Goal: Register for event/course: Sign up to attend an event or enroll in a course

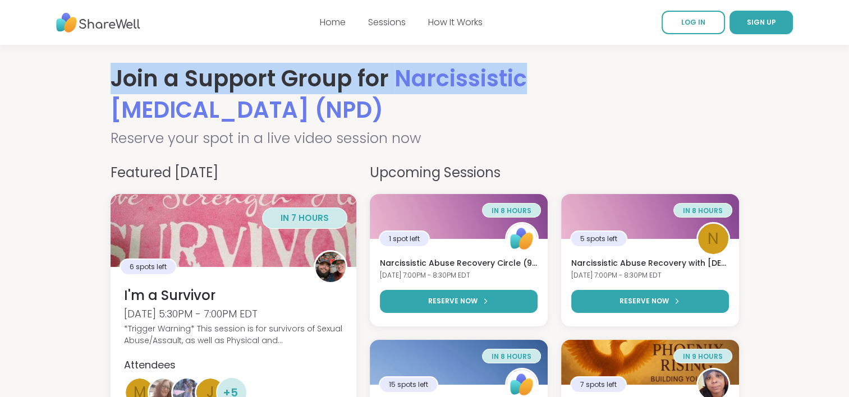
drag, startPoint x: 847, startPoint y: 43, endPoint x: 826, endPoint y: 85, distance: 47.9
drag, startPoint x: 826, startPoint y: 85, endPoint x: 800, endPoint y: 82, distance: 26.0
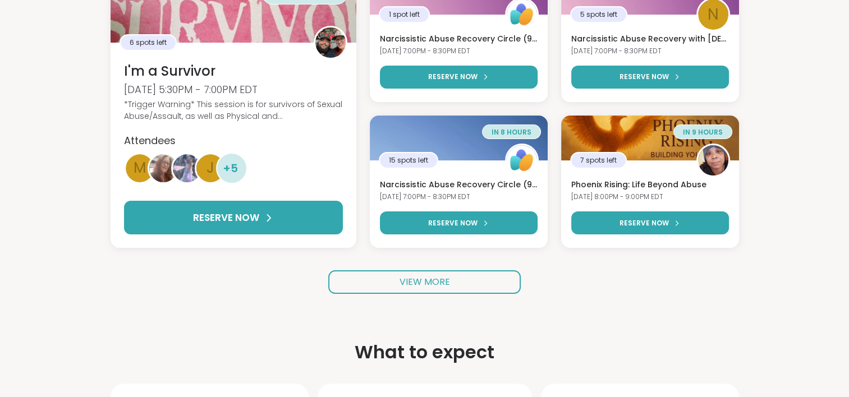
scroll to position [226, 0]
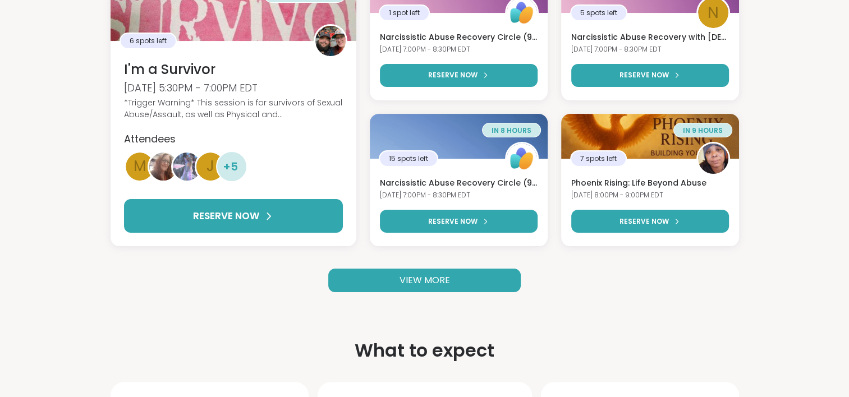
click at [430, 275] on span "VIEW MORE" at bounding box center [424, 280] width 50 height 13
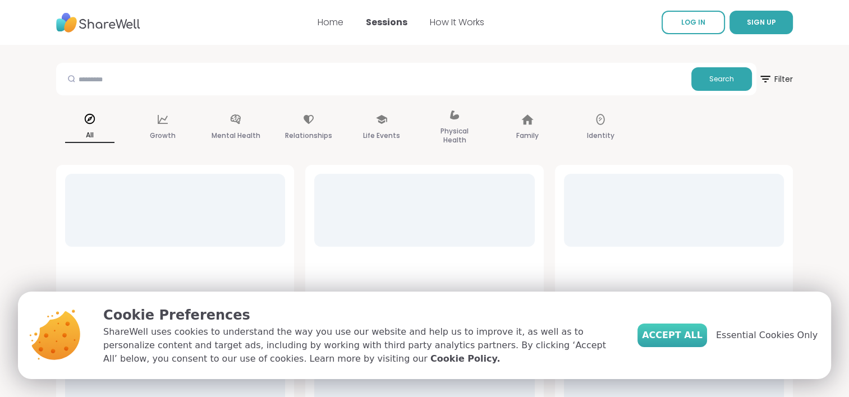
click at [693, 335] on span "Accept All" at bounding box center [672, 335] width 61 height 13
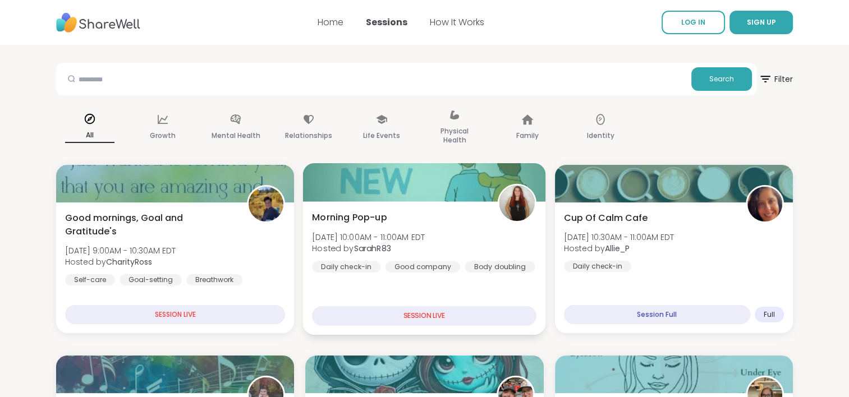
click at [432, 308] on div "SESSION LIVE" at bounding box center [424, 316] width 224 height 20
click at [449, 324] on div "SESSION LIVE" at bounding box center [424, 316] width 224 height 20
click at [467, 217] on div "Morning Pop-up [DATE] 10:00AM - 11:00AM EDT Hosted by SarahR83 Daily check-in G…" at bounding box center [424, 242] width 224 height 62
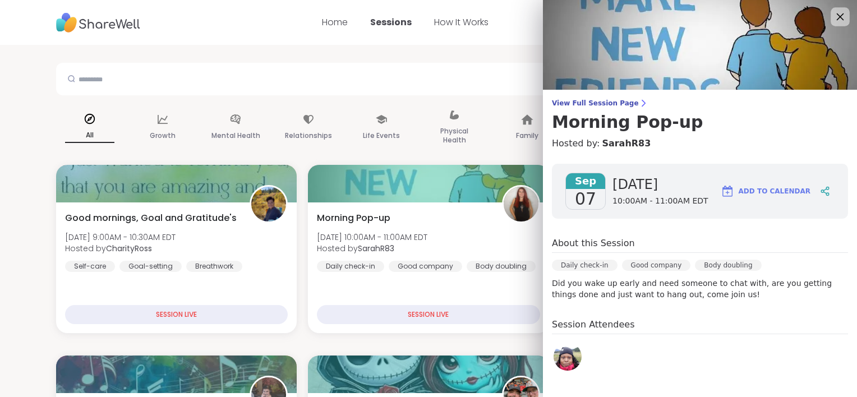
click at [833, 21] on icon at bounding box center [840, 17] width 14 height 14
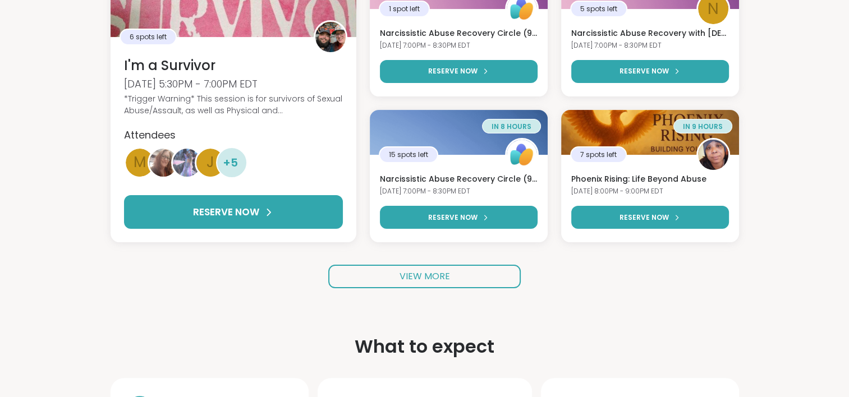
scroll to position [223, 0]
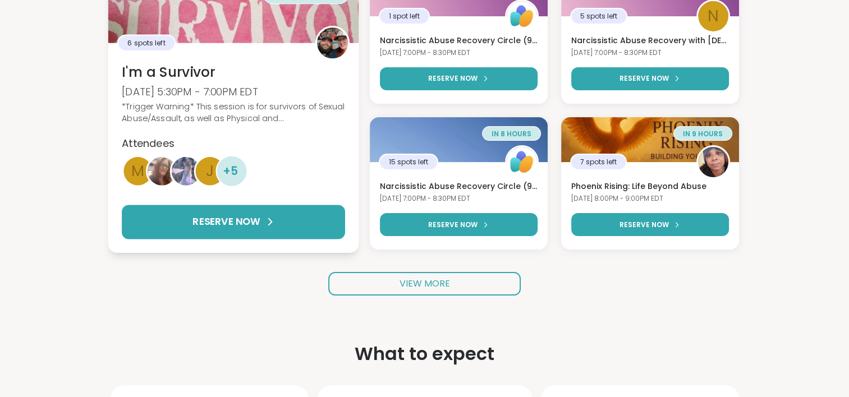
click at [261, 105] on div "*Trigger Warning* This session is for survivors of Sexual Abuse/Assault, as wel…" at bounding box center [233, 112] width 223 height 24
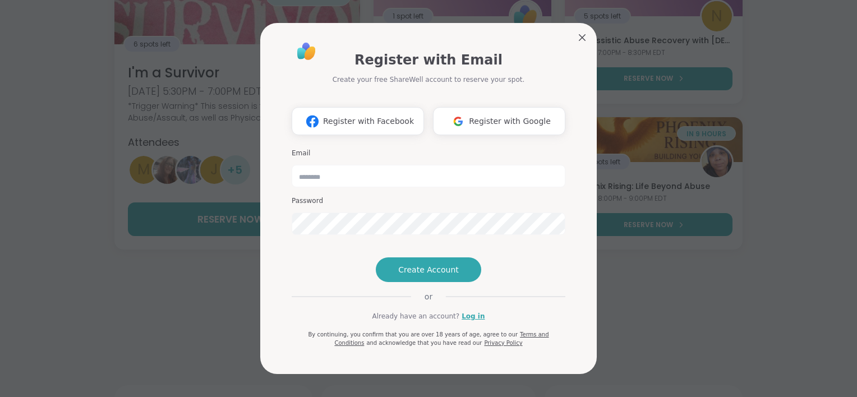
click at [579, 38] on div "Register with Email Create your free ShareWell account to reserve your spot. Re…" at bounding box center [428, 198] width 337 height 351
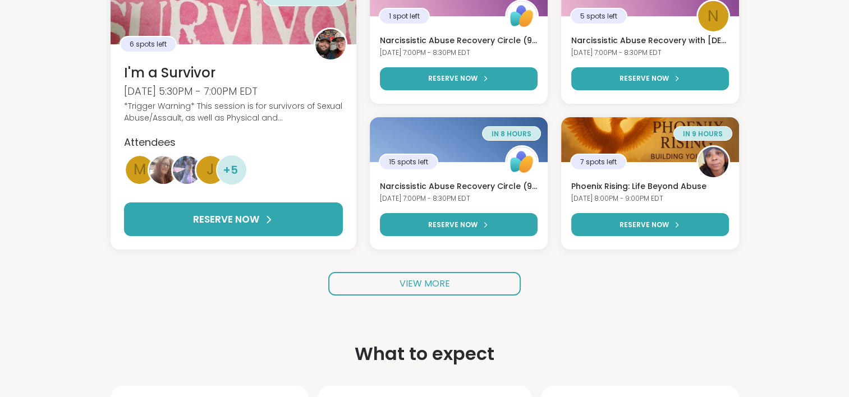
scroll to position [123, 0]
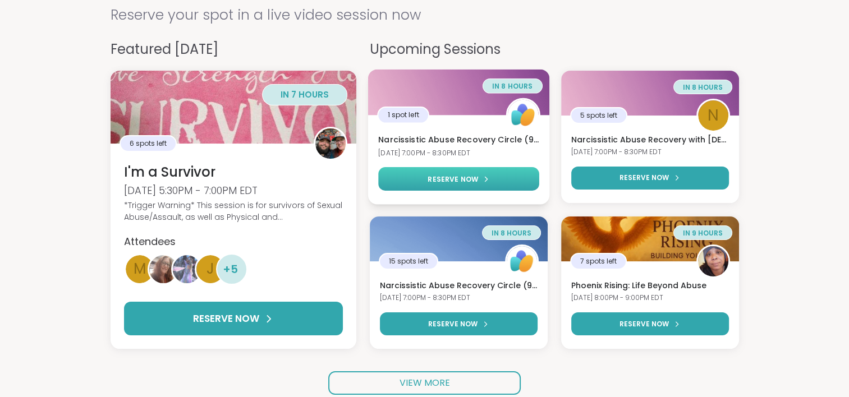
click at [466, 178] on span "RESERVE NOW" at bounding box center [452, 179] width 50 height 10
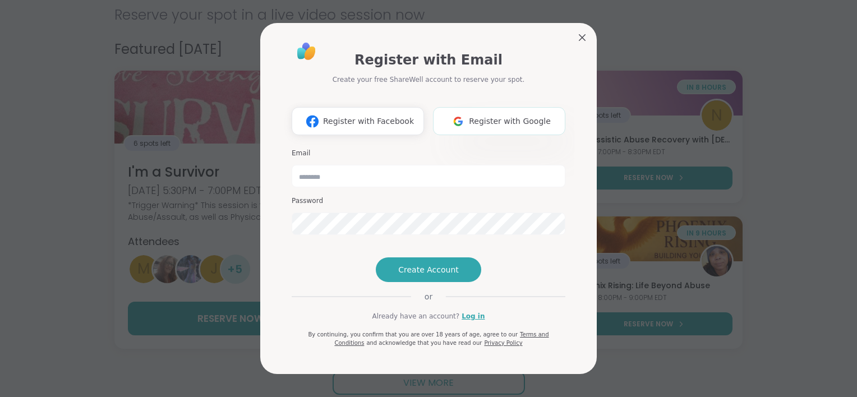
click at [487, 116] on span "Register with Google" at bounding box center [510, 122] width 82 height 12
click at [431, 282] on button "Create Account" at bounding box center [428, 269] width 105 height 25
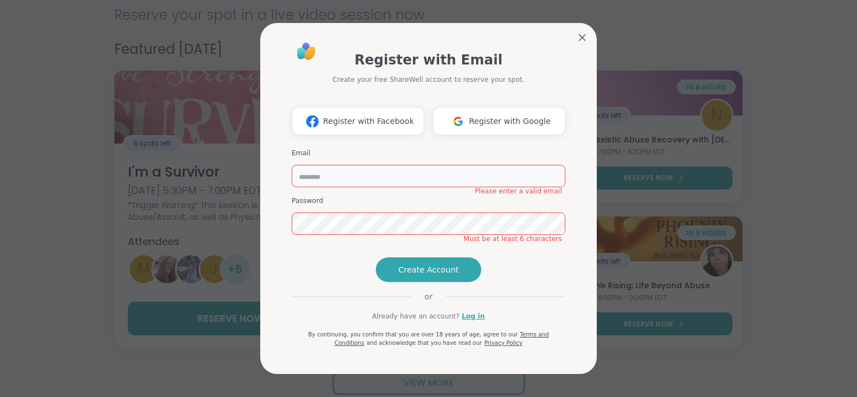
click at [377, 165] on input "email" at bounding box center [429, 176] width 274 height 22
type input "**********"
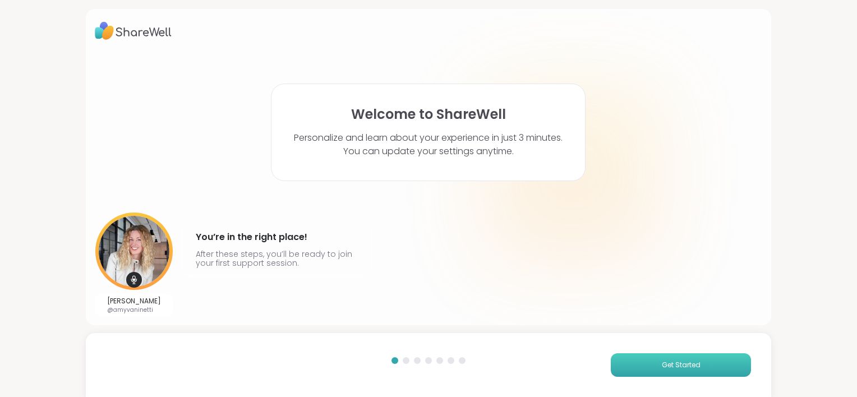
click at [649, 363] on button "Get Started" at bounding box center [681, 365] width 140 height 24
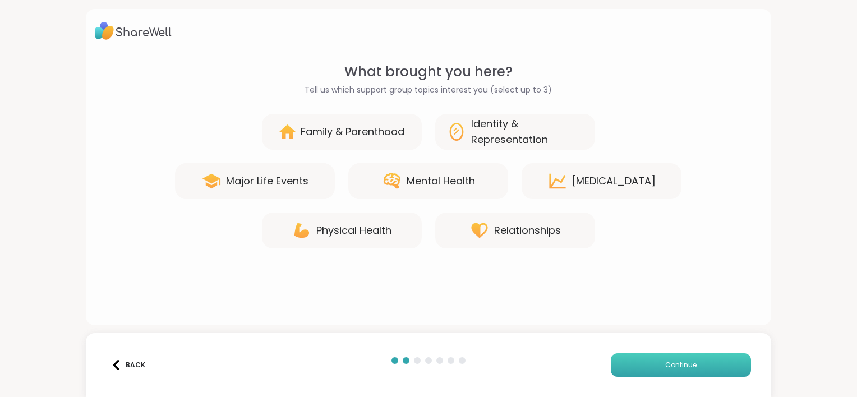
click at [649, 363] on button "Continue" at bounding box center [681, 365] width 140 height 24
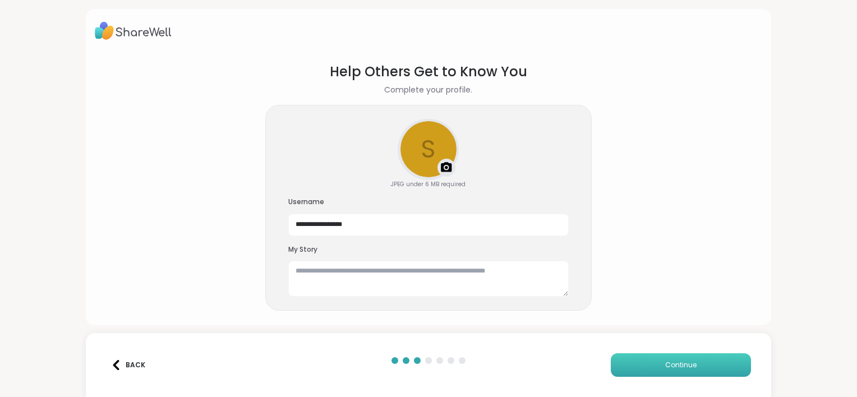
click at [649, 363] on button "Continue" at bounding box center [681, 365] width 140 height 24
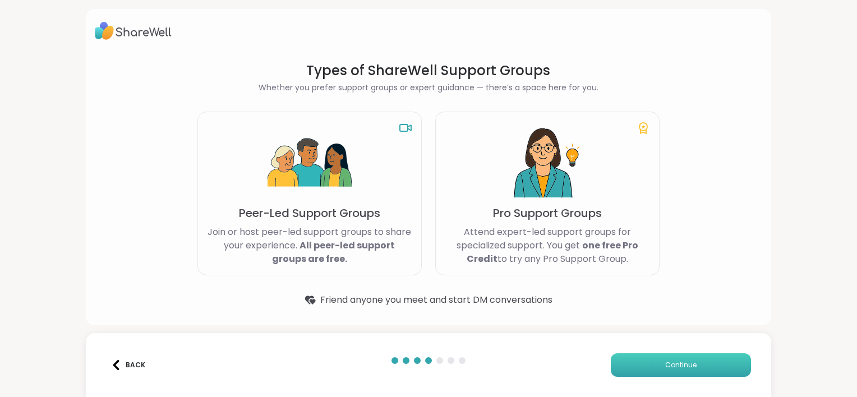
click at [684, 361] on span "Continue" at bounding box center [680, 365] width 31 height 10
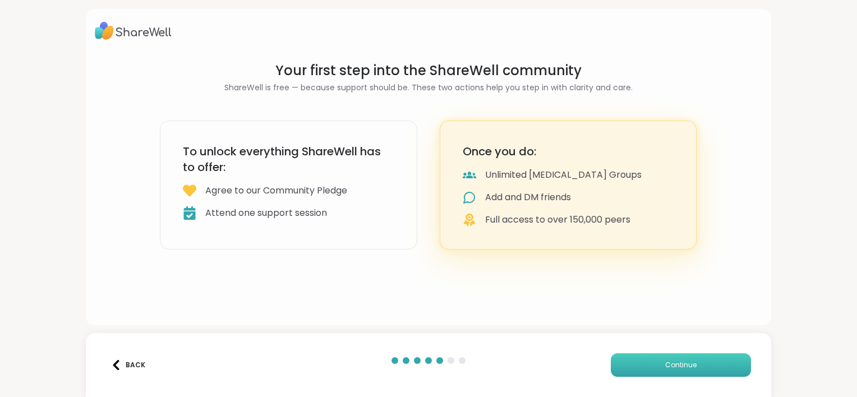
click at [684, 361] on span "Continue" at bounding box center [680, 365] width 31 height 10
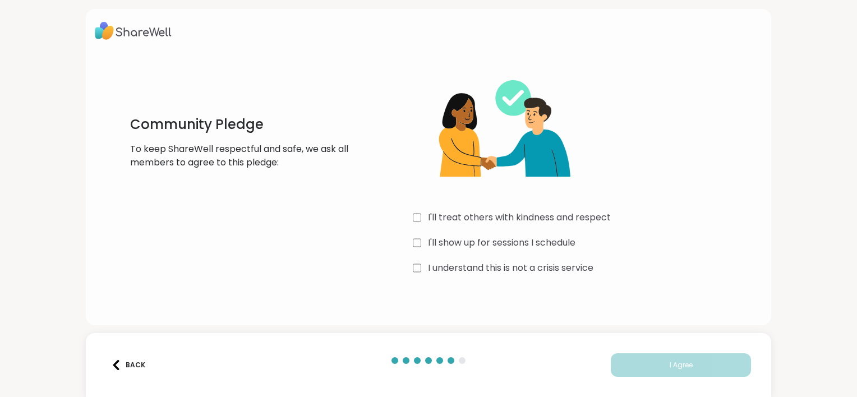
click at [524, 331] on div "Community Pledge To keep ShareWell respectful and safe, we ask all members to a…" at bounding box center [428, 198] width 857 height 397
click at [413, 275] on div "I'll treat others with kindness and respect I'll show up for sessions I schedul…" at bounding box center [581, 170] width 336 height 216
click at [646, 357] on button "I Agree" at bounding box center [681, 365] width 140 height 24
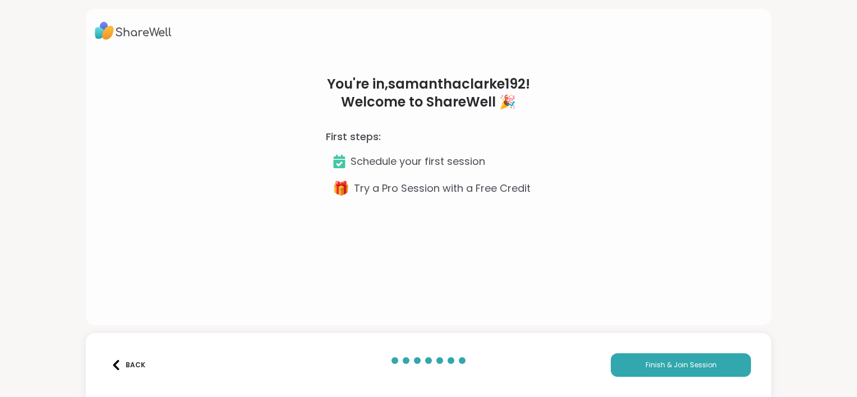
drag, startPoint x: 646, startPoint y: 357, endPoint x: 635, endPoint y: 287, distance: 71.6
click at [635, 287] on div "You're in, samanthaclarke192 ! Welcome to ShareWell 🎉 First steps: Schedule you…" at bounding box center [428, 198] width 857 height 397
click at [651, 367] on span "Finish & Join Session" at bounding box center [681, 365] width 71 height 10
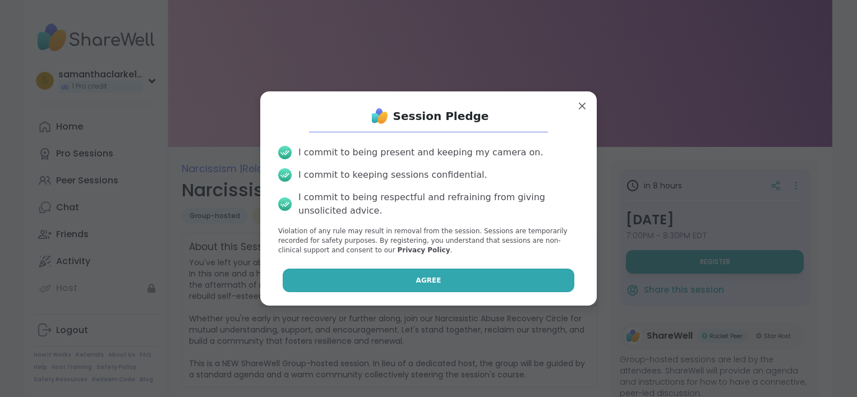
click at [463, 271] on button "Agree" at bounding box center [429, 281] width 292 height 24
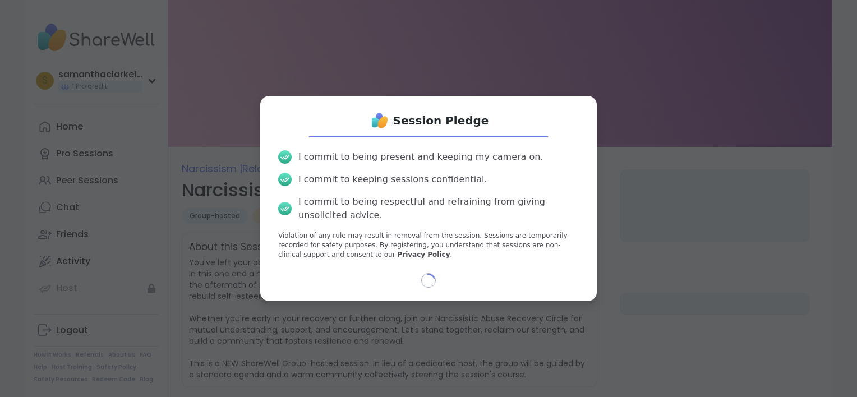
select select "**"
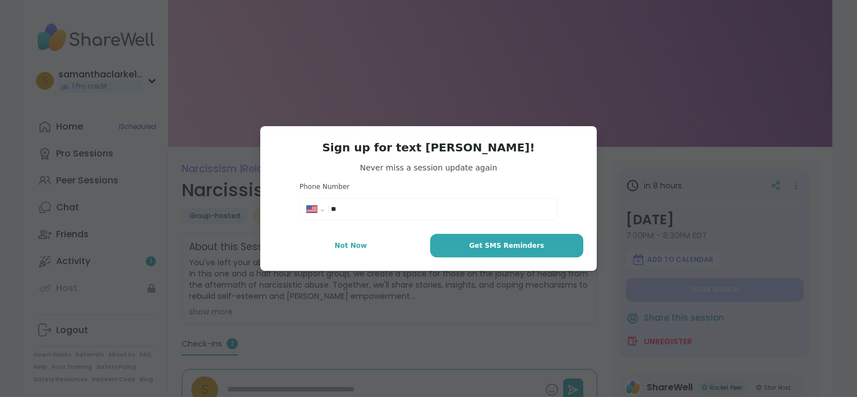
click at [435, 206] on input "**" at bounding box center [440, 209] width 219 height 11
type input "**********"
click at [489, 227] on div "**********" at bounding box center [428, 198] width 337 height 145
click at [493, 249] on span "Get SMS Reminders" at bounding box center [506, 246] width 75 height 10
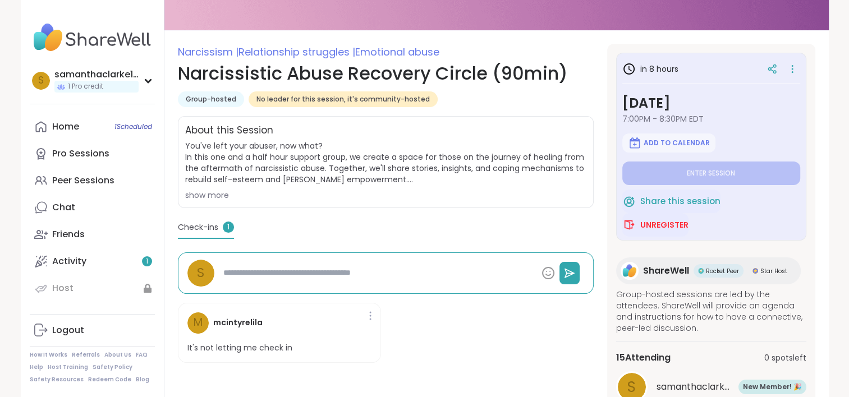
type textarea "*"
click at [658, 228] on span "Unregister" at bounding box center [664, 224] width 48 height 11
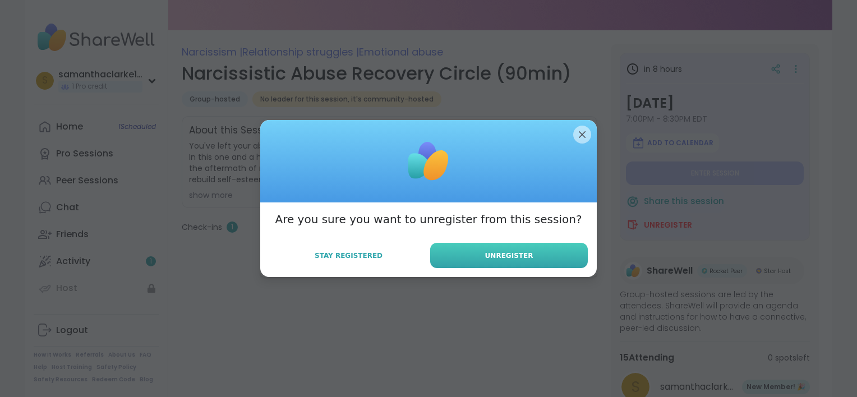
click at [486, 261] on button "Unregister" at bounding box center [509, 255] width 158 height 25
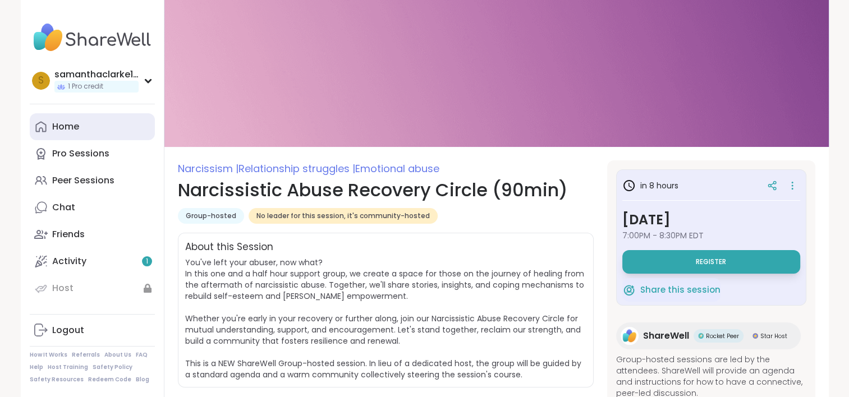
click at [68, 126] on div "Home" at bounding box center [65, 127] width 27 height 12
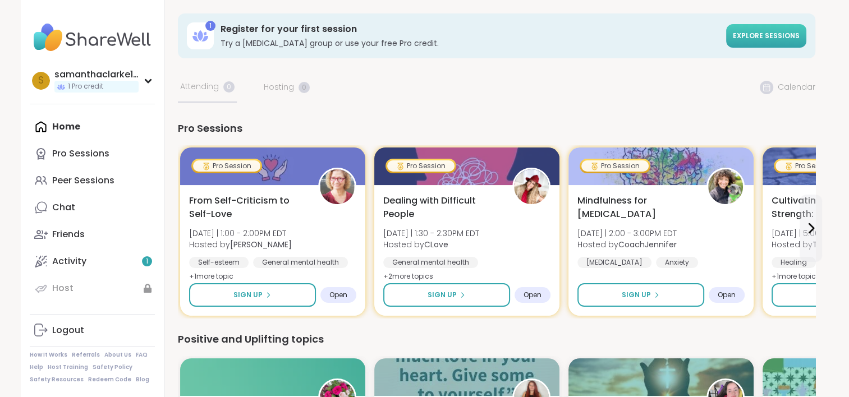
click at [768, 44] on link "Explore sessions" at bounding box center [766, 36] width 80 height 24
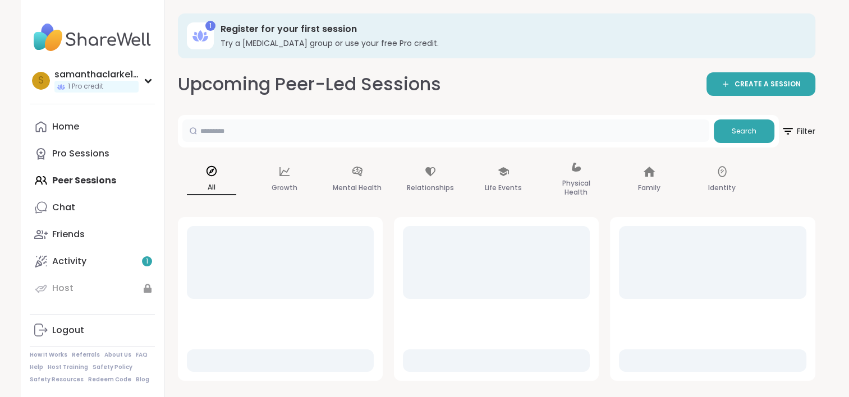
click at [470, 136] on input "text" at bounding box center [445, 130] width 527 height 22
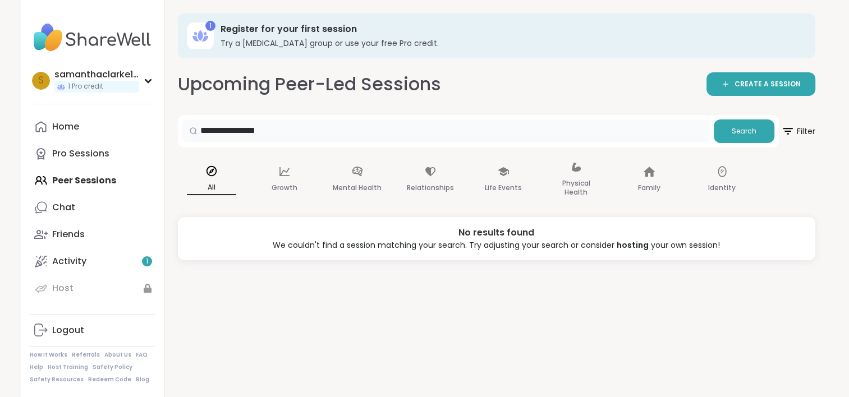
drag, startPoint x: 240, startPoint y: 125, endPoint x: 156, endPoint y: 121, distance: 84.3
click at [156, 121] on div "**********" at bounding box center [425, 198] width 808 height 397
paste input "**********"
type input "**********"
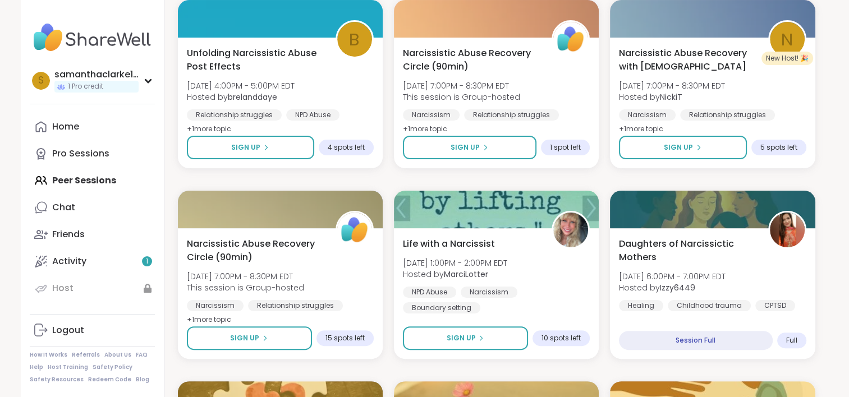
scroll to position [223, 0]
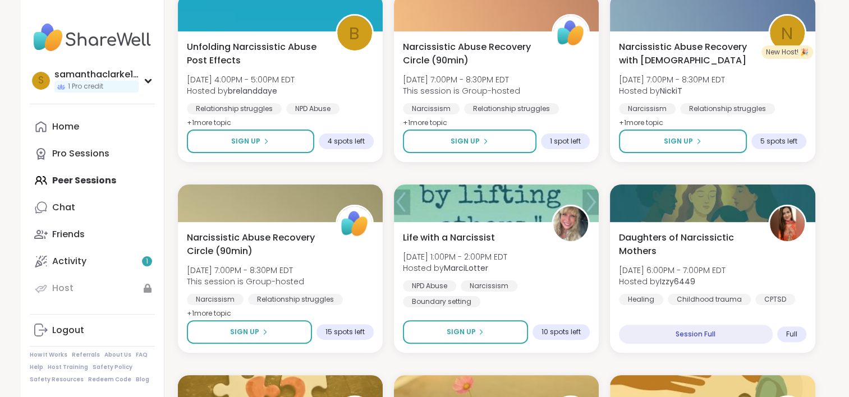
drag, startPoint x: 844, startPoint y: 63, endPoint x: 840, endPoint y: 113, distance: 49.5
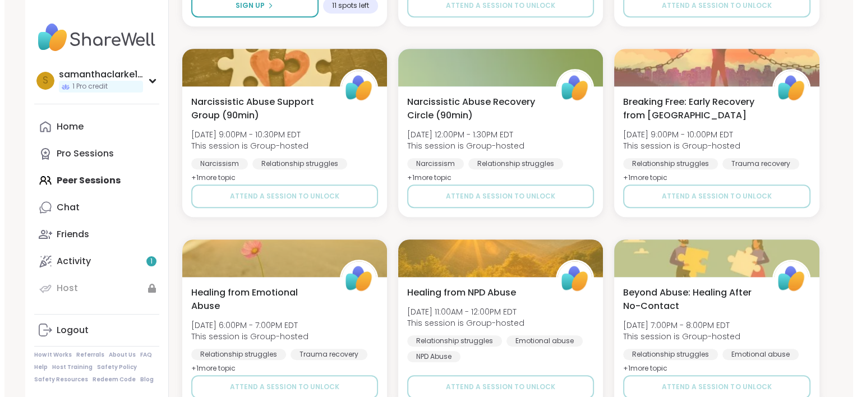
scroll to position [0, 0]
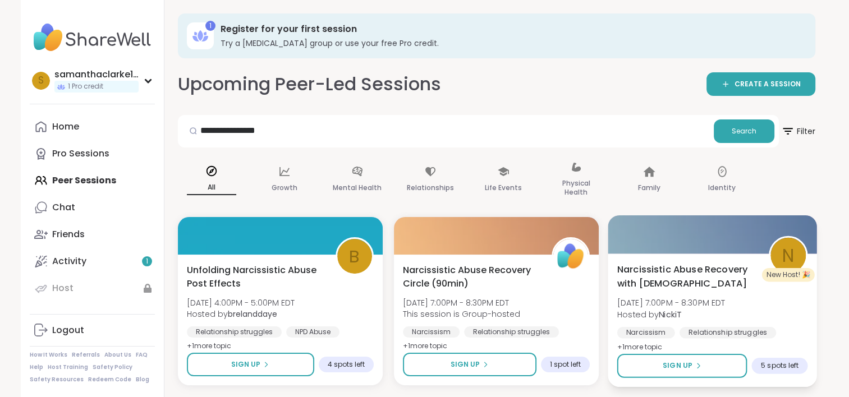
click at [716, 240] on div at bounding box center [712, 234] width 209 height 38
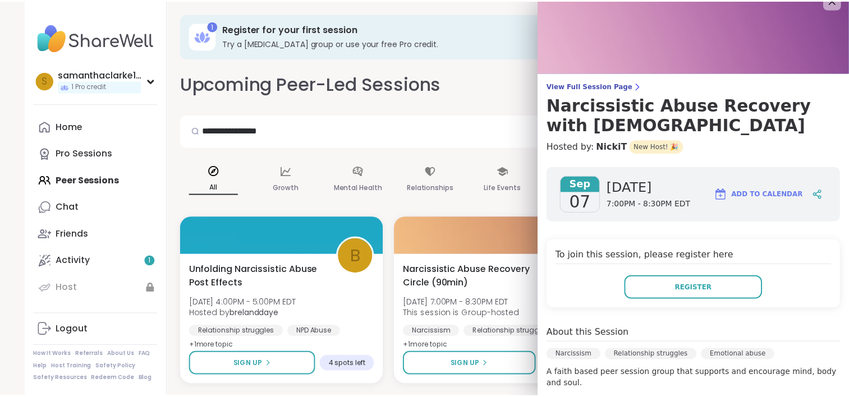
scroll to position [12, 0]
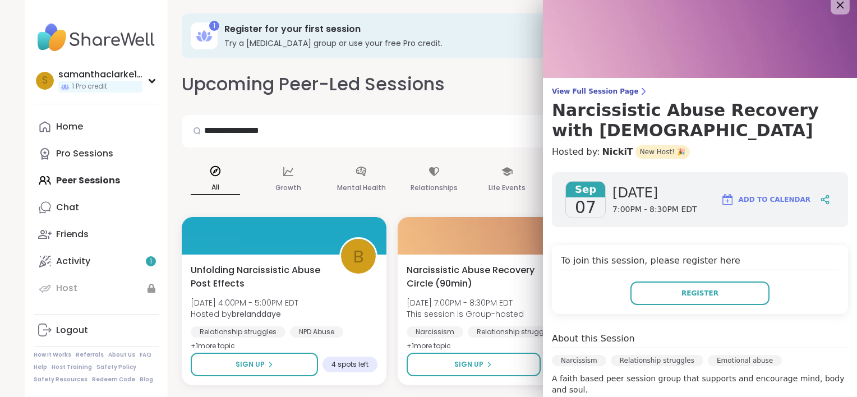
click at [833, 7] on icon at bounding box center [840, 5] width 14 height 14
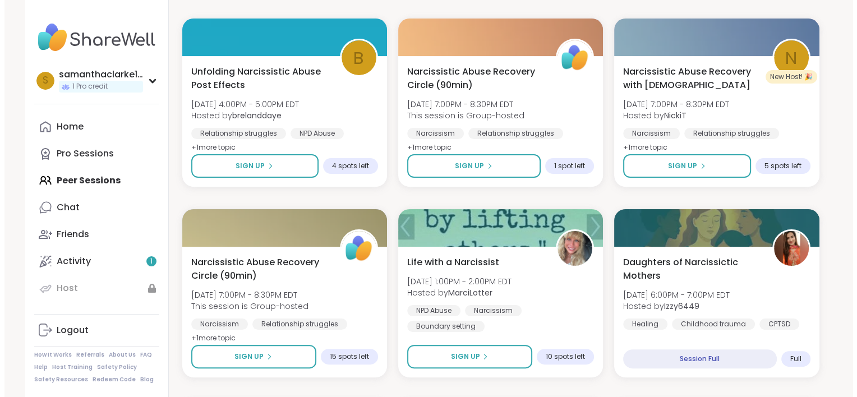
scroll to position [226, 0]
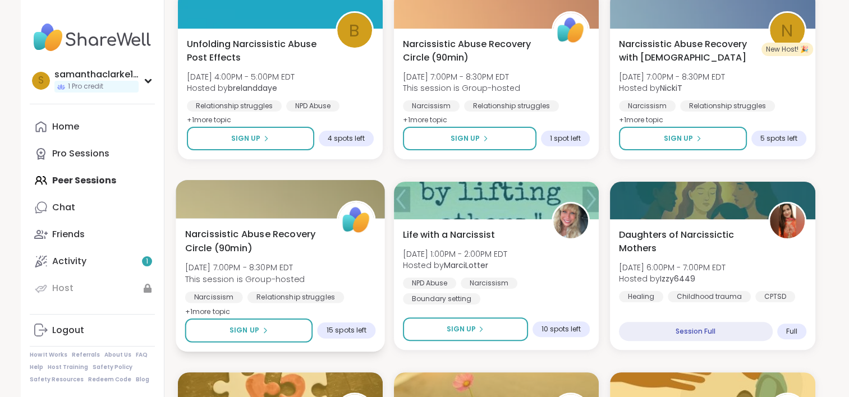
click at [292, 204] on div at bounding box center [280, 199] width 209 height 38
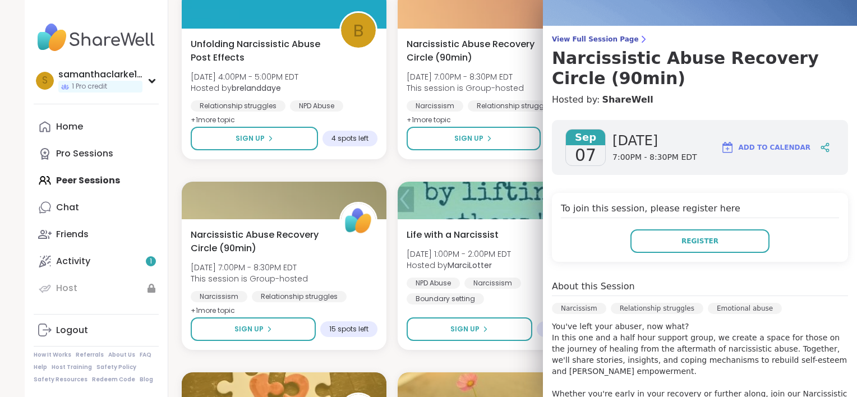
scroll to position [66, 0]
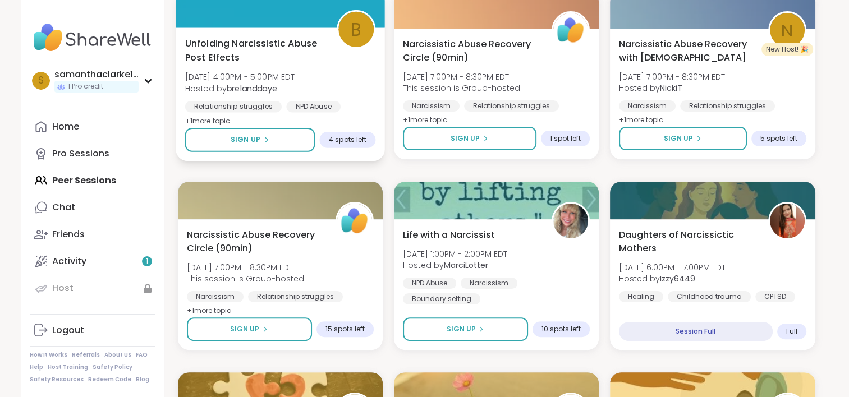
click at [301, 43] on span "Unfolding Narcissistic Abuse Post Effects" at bounding box center [254, 49] width 139 height 27
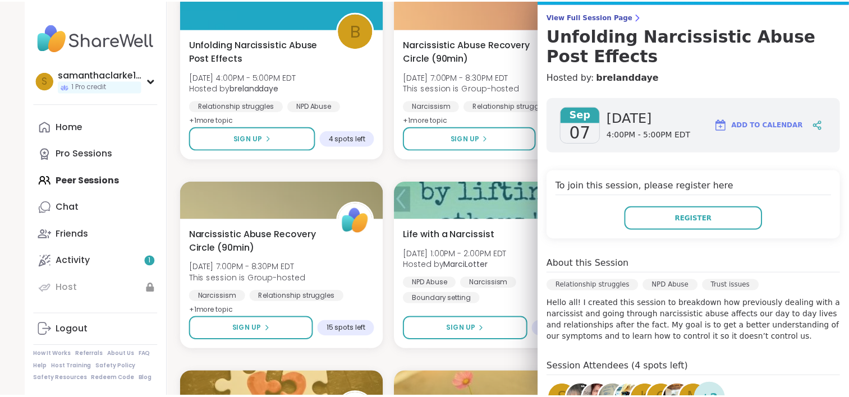
scroll to position [65, 0]
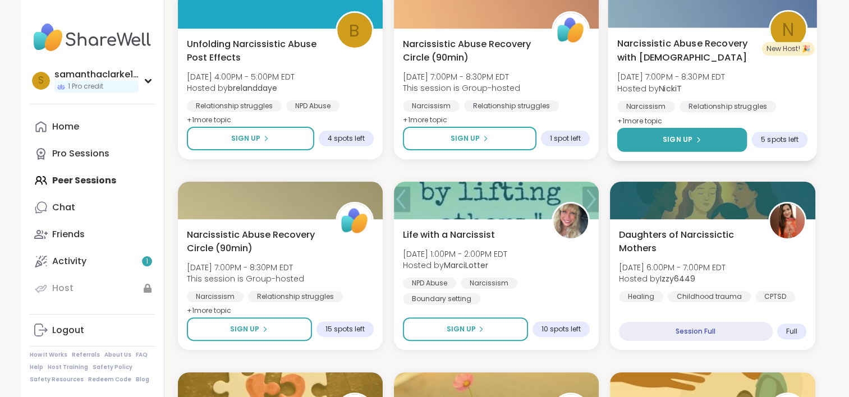
click at [699, 142] on icon at bounding box center [697, 139] width 7 height 7
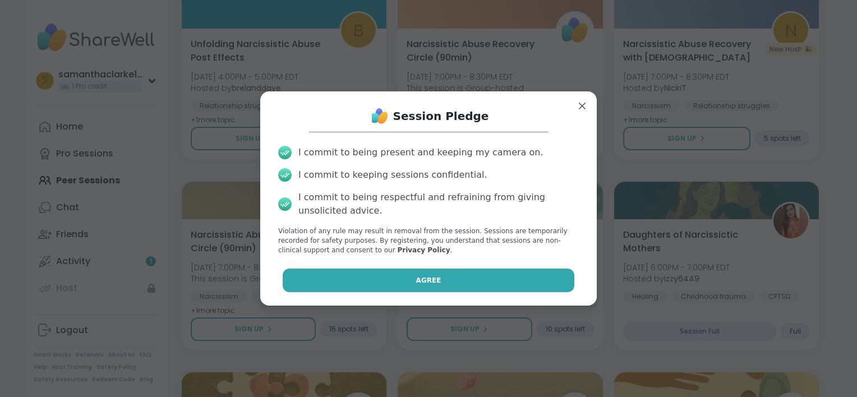
click at [431, 278] on button "Agree" at bounding box center [429, 281] width 292 height 24
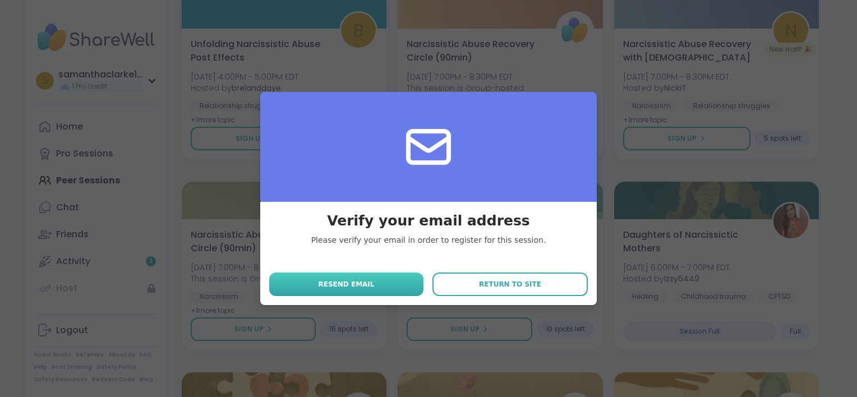
click at [351, 281] on span "Resend email" at bounding box center [346, 284] width 56 height 10
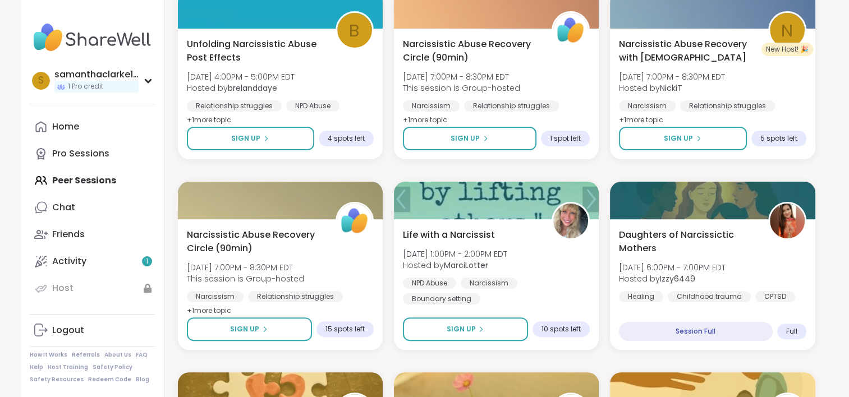
drag, startPoint x: 845, startPoint y: 63, endPoint x: 845, endPoint y: 72, distance: 9.0
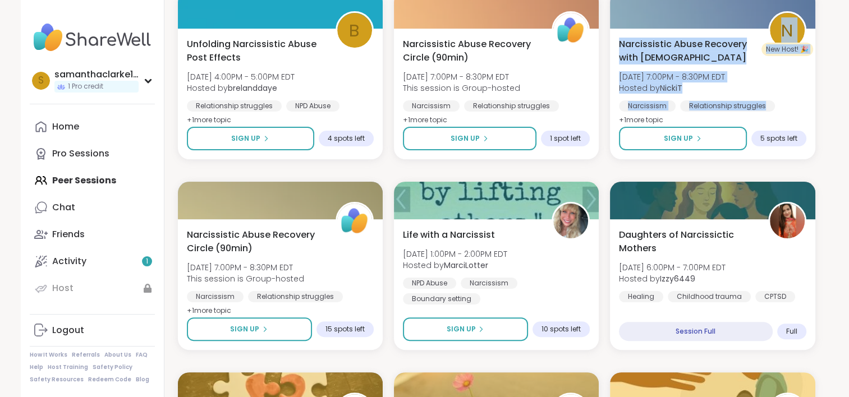
drag, startPoint x: 845, startPoint y: 72, endPoint x: 856, endPoint y: 17, distance: 55.5
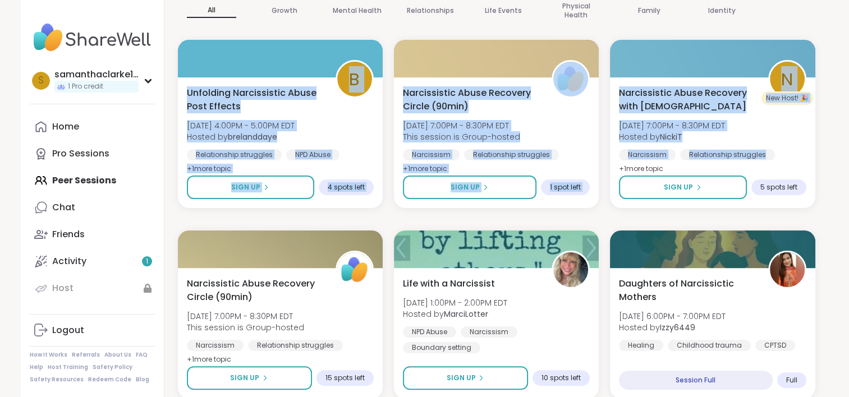
drag, startPoint x: 842, startPoint y: 37, endPoint x: 852, endPoint y: -3, distance: 41.6
